Goal: Navigation & Orientation: Find specific page/section

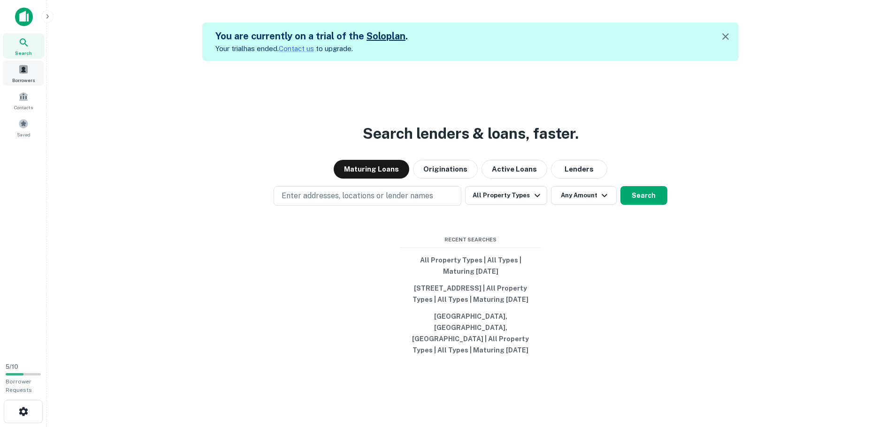
click at [25, 75] on div "Borrowers" at bounding box center [23, 73] width 41 height 25
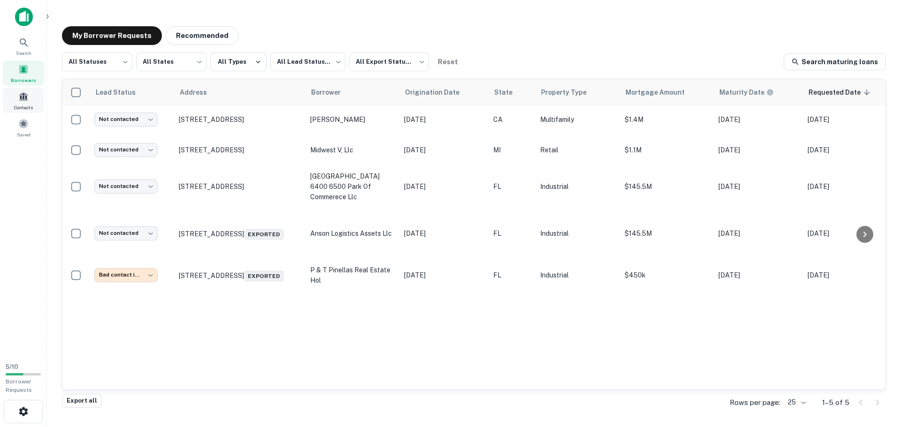
click at [25, 102] on div "Contacts" at bounding box center [23, 100] width 41 height 25
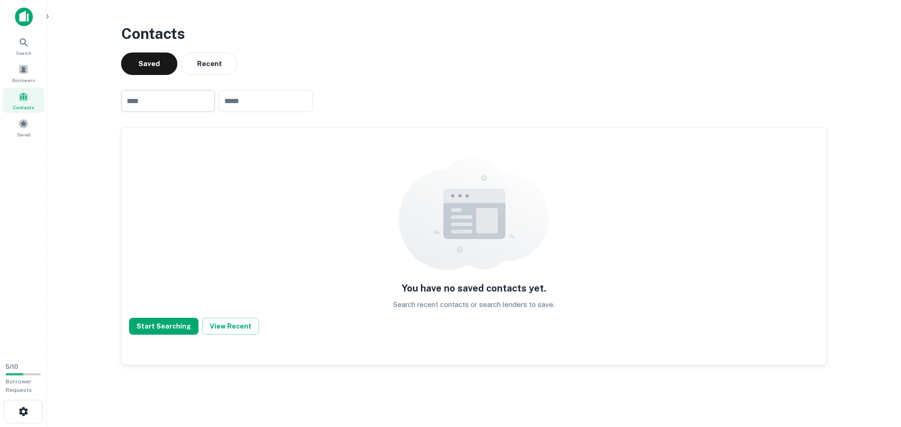
click at [164, 98] on input "text" at bounding box center [168, 101] width 94 height 22
click at [203, 69] on button "Recent" at bounding box center [209, 64] width 56 height 23
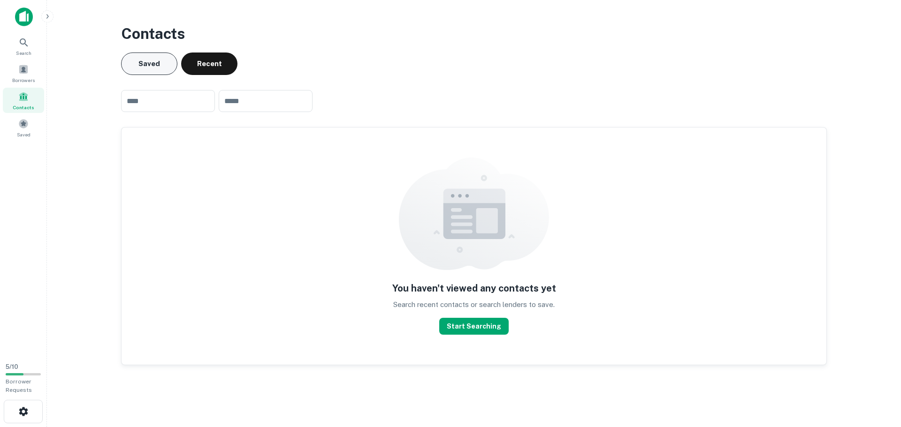
click at [158, 68] on button "Saved" at bounding box center [149, 64] width 56 height 23
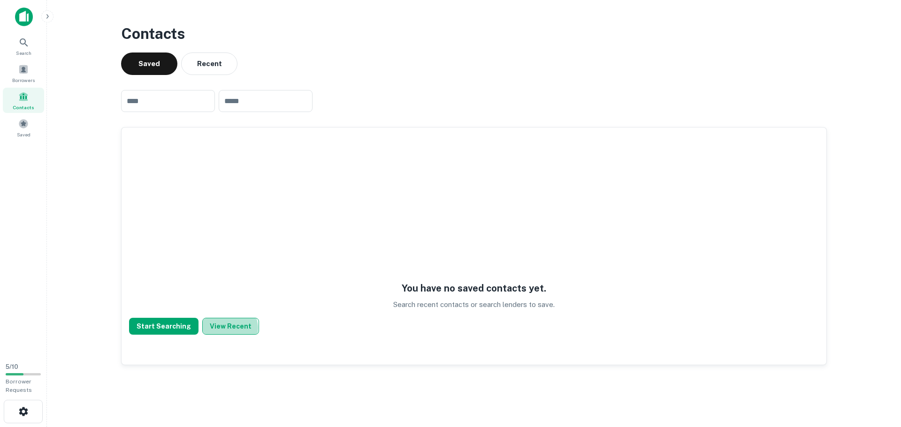
click at [224, 328] on button "View Recent" at bounding box center [230, 326] width 57 height 17
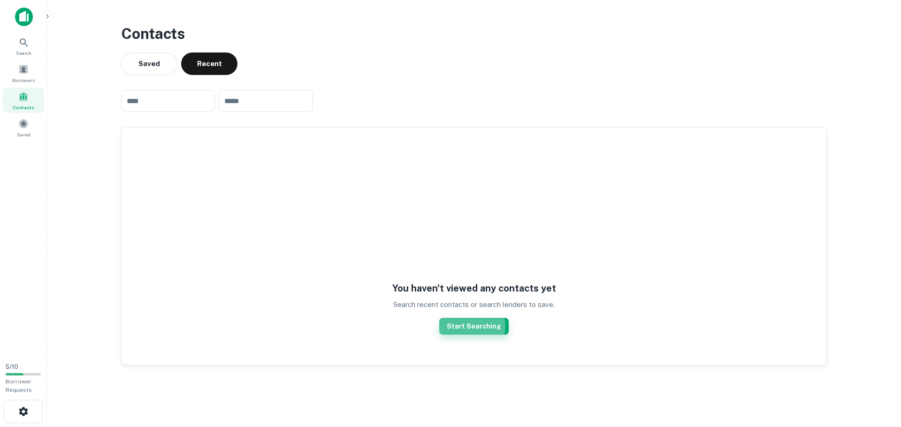
click at [466, 327] on button "Start Searching" at bounding box center [473, 326] width 69 height 17
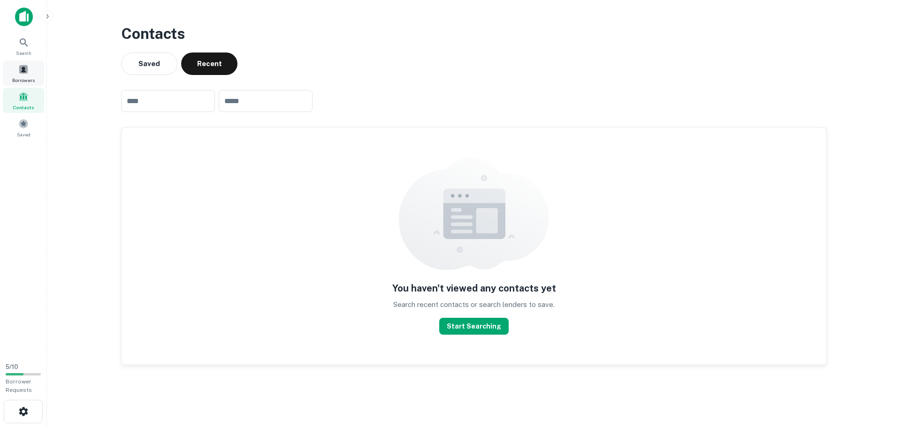
click at [23, 69] on span at bounding box center [23, 69] width 10 height 10
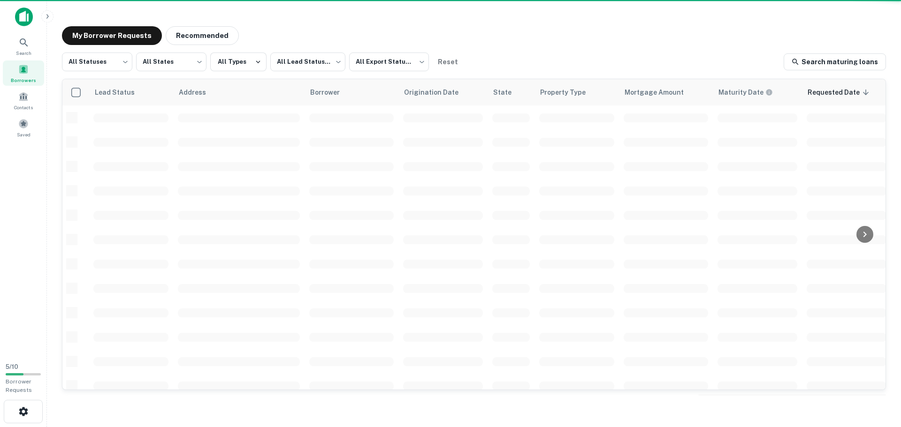
click at [122, 60] on body "Search Borrowers Contacts Saved 5 / 10 Borrower Requests My Borrower Requests R…" at bounding box center [450, 213] width 901 height 427
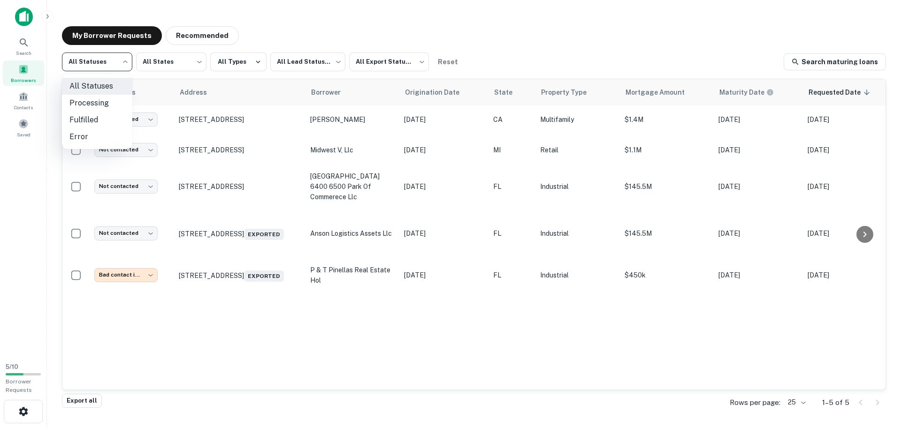
click at [122, 60] on div at bounding box center [450, 213] width 901 height 427
